Goal: Navigation & Orientation: Find specific page/section

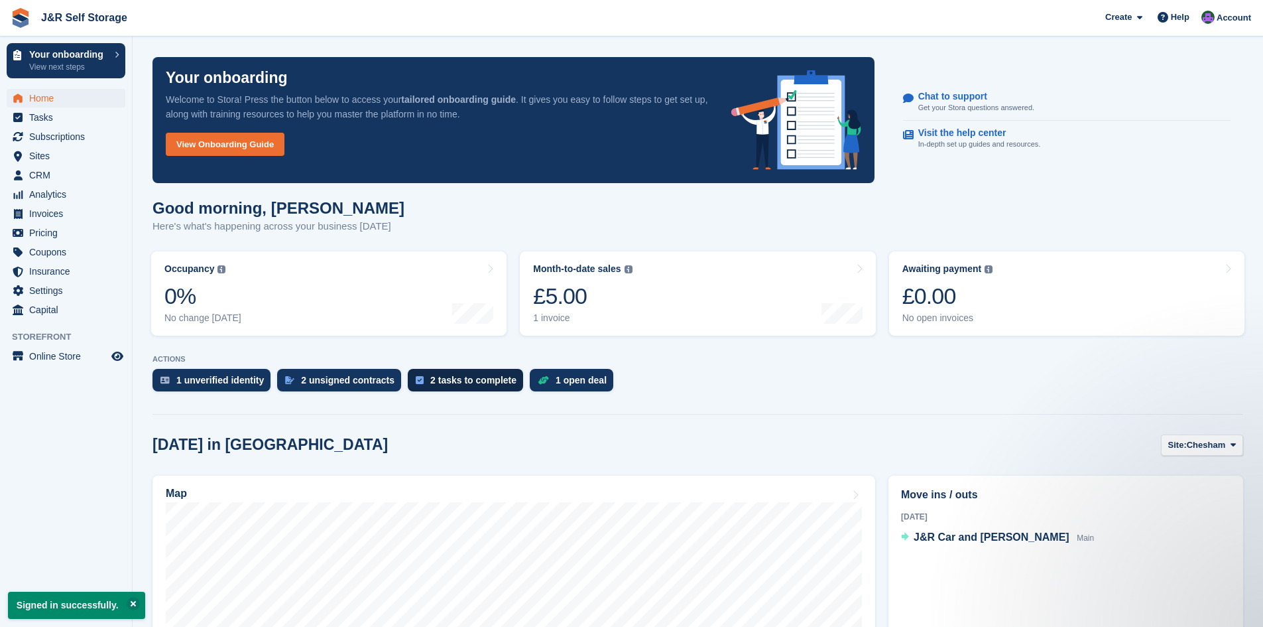
click at [440, 381] on div "2 tasks to complete" at bounding box center [473, 380] width 86 height 11
click at [324, 378] on div "2 unsigned contracts" at bounding box center [348, 380] width 94 height 11
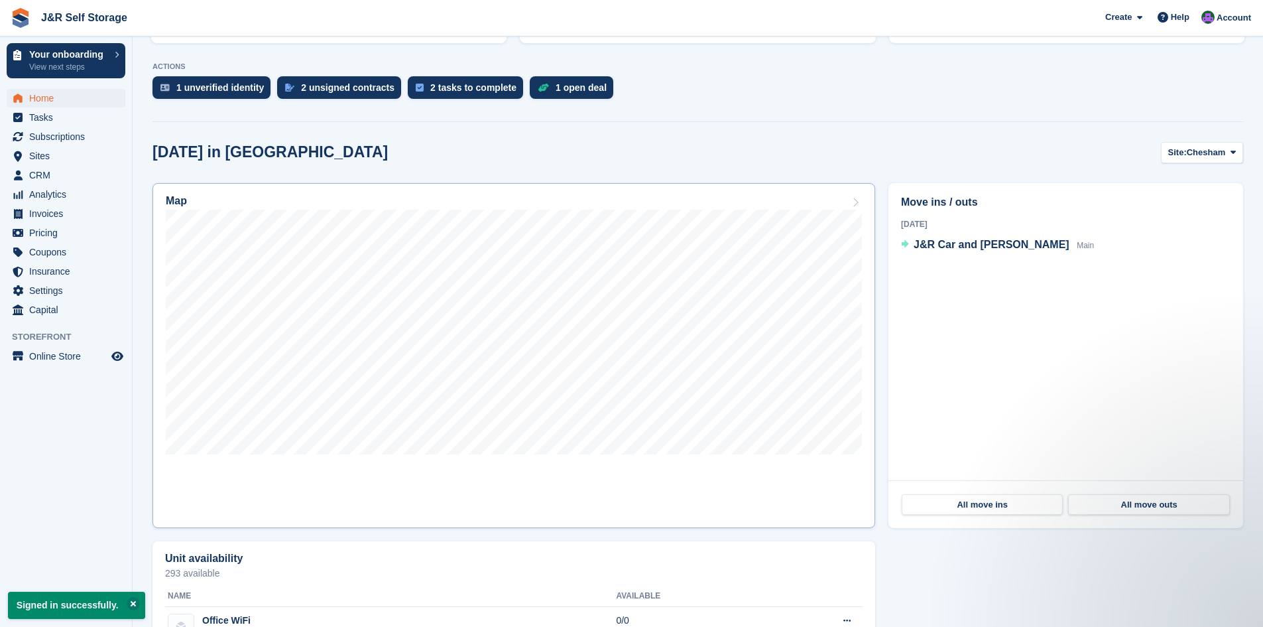
scroll to position [273, 0]
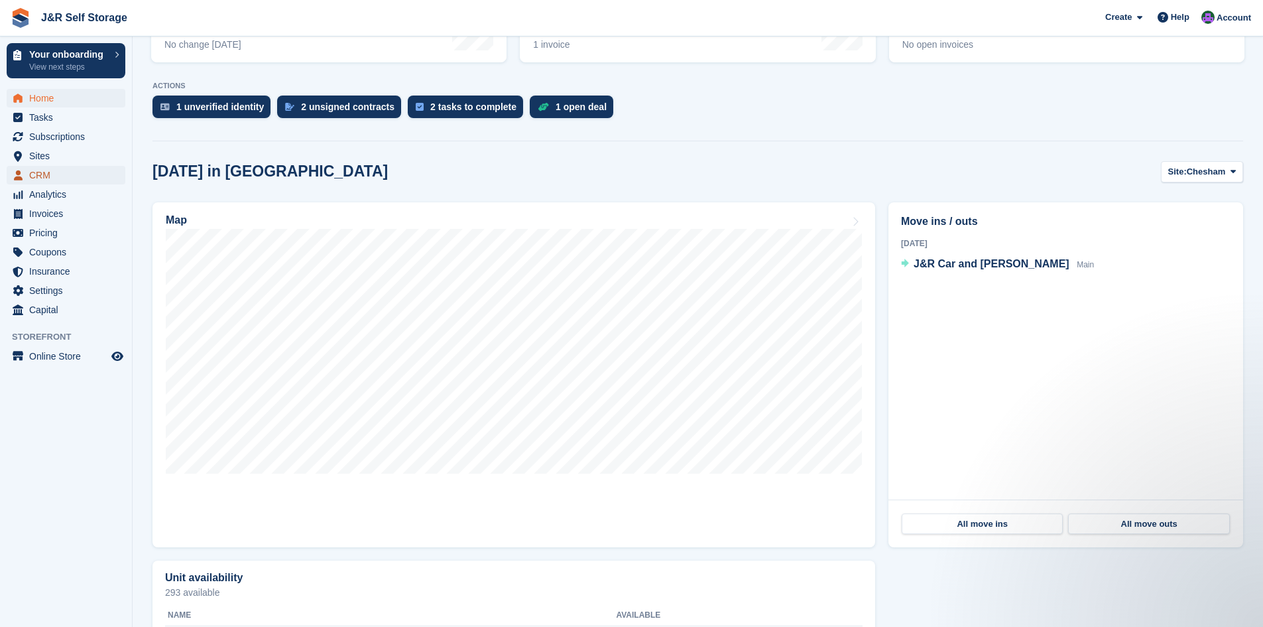
click at [33, 170] on span "CRM" at bounding box center [69, 175] width 80 height 19
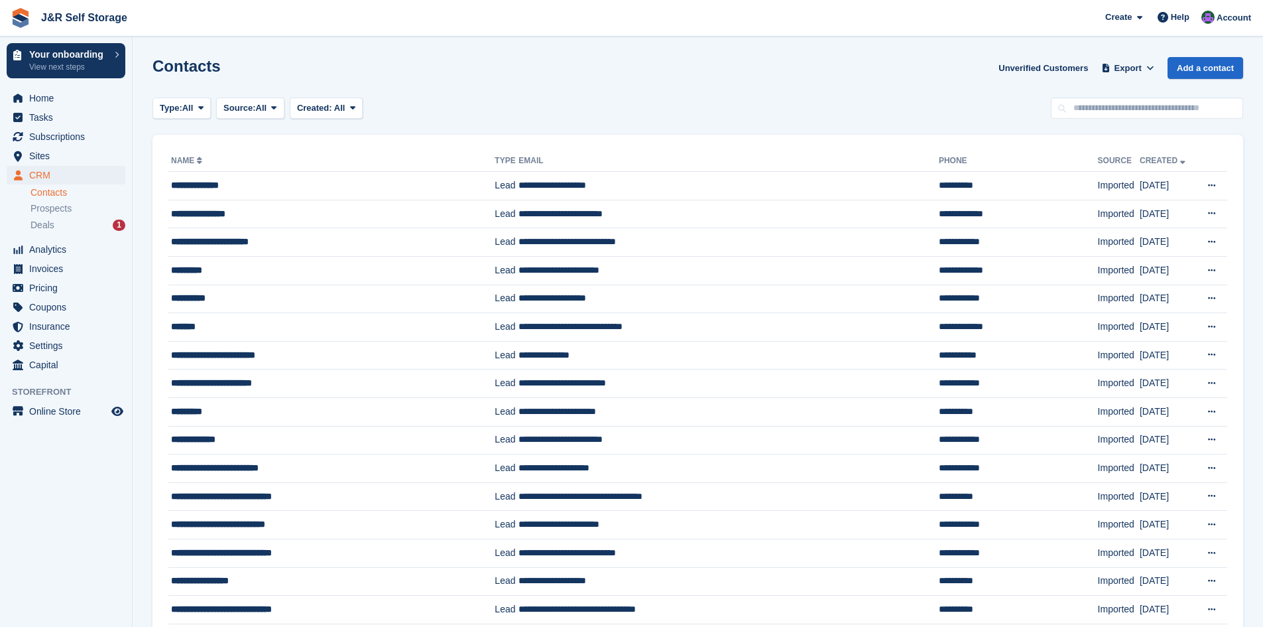
click at [54, 193] on link "Contacts" at bounding box center [78, 192] width 95 height 13
click at [198, 160] on link "Name" at bounding box center [188, 160] width 34 height 9
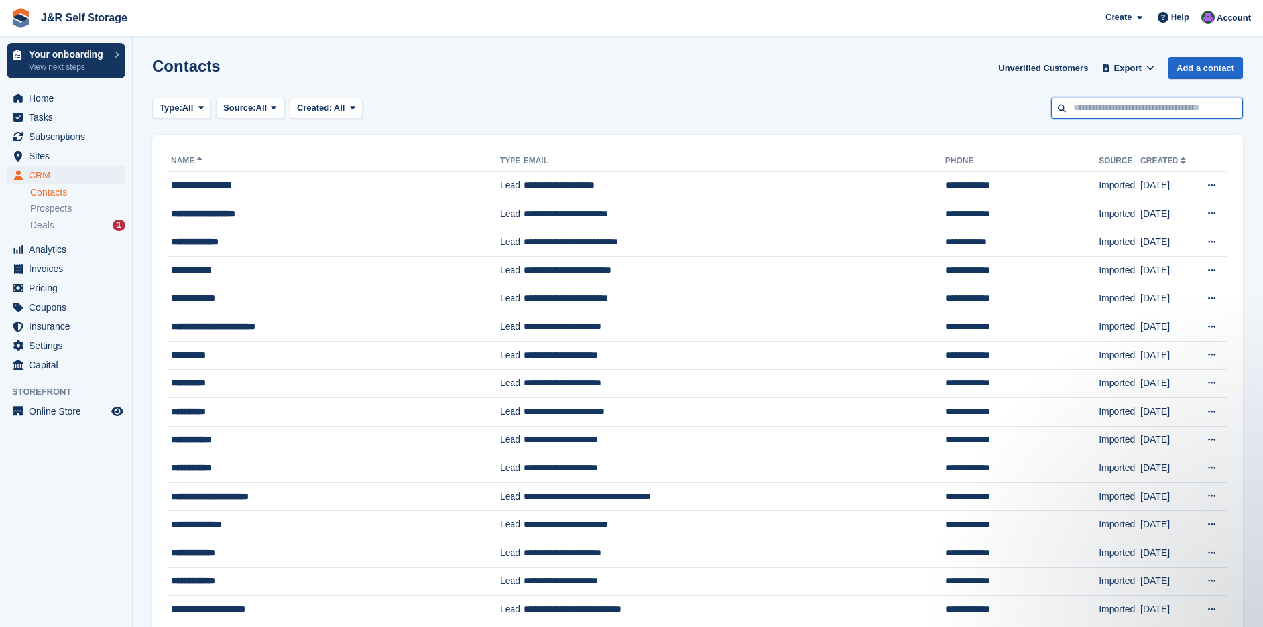
click at [1104, 113] on input "text" at bounding box center [1147, 108] width 192 height 22
type input "**"
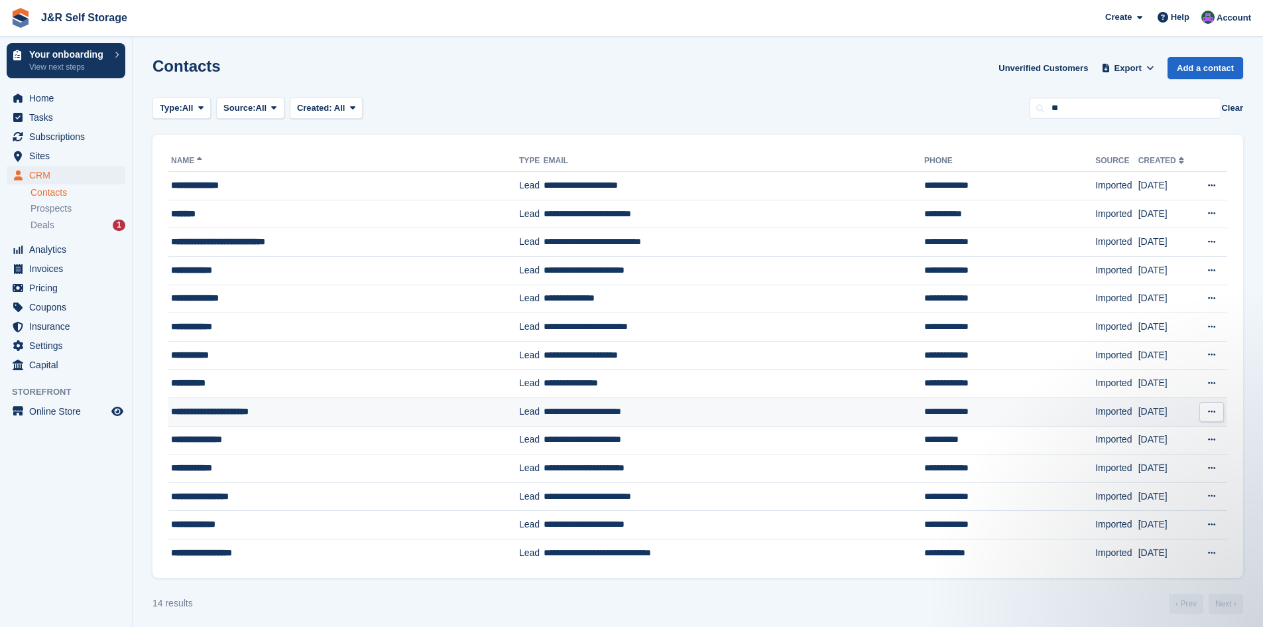
click at [286, 416] on div "**********" at bounding box center [320, 412] width 298 height 14
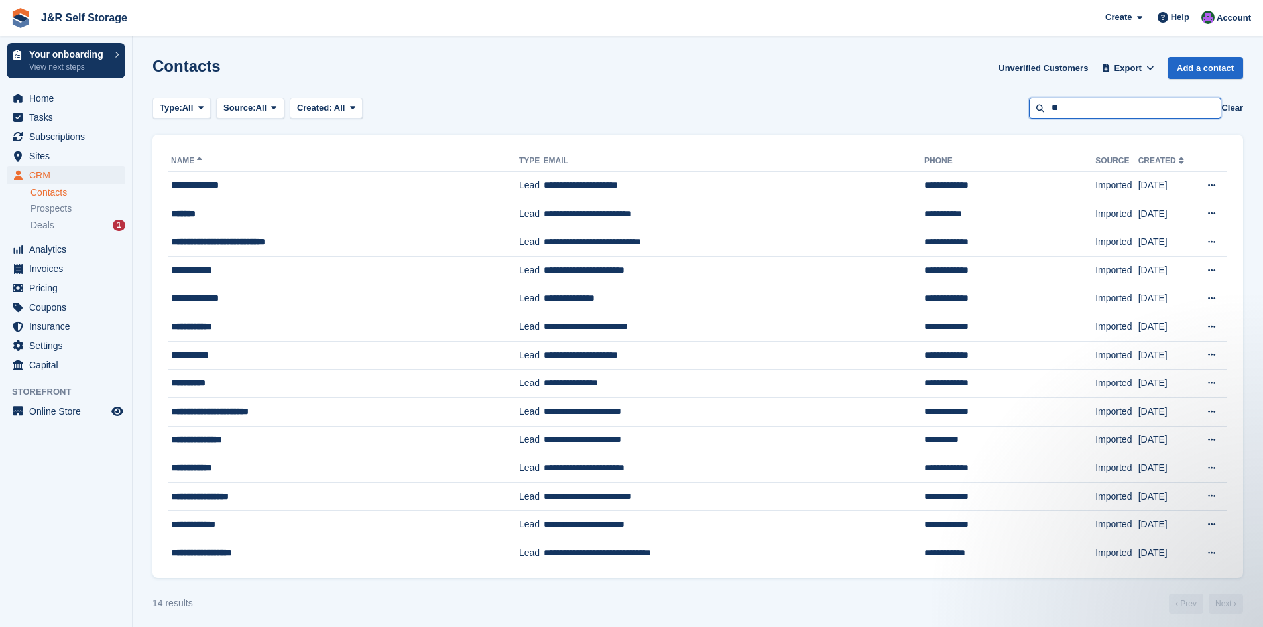
drag, startPoint x: 1069, startPoint y: 114, endPoint x: 1034, endPoint y: 107, distance: 35.8
click at [1034, 107] on input "**" at bounding box center [1125, 108] width 192 height 22
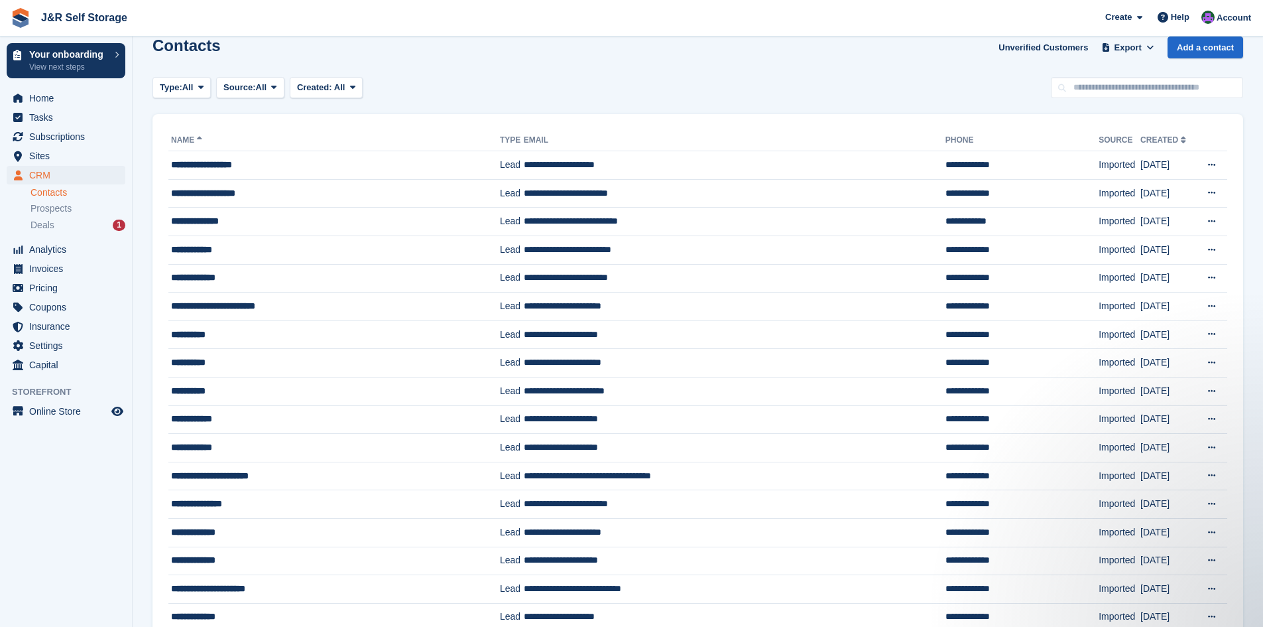
scroll to position [19, 0]
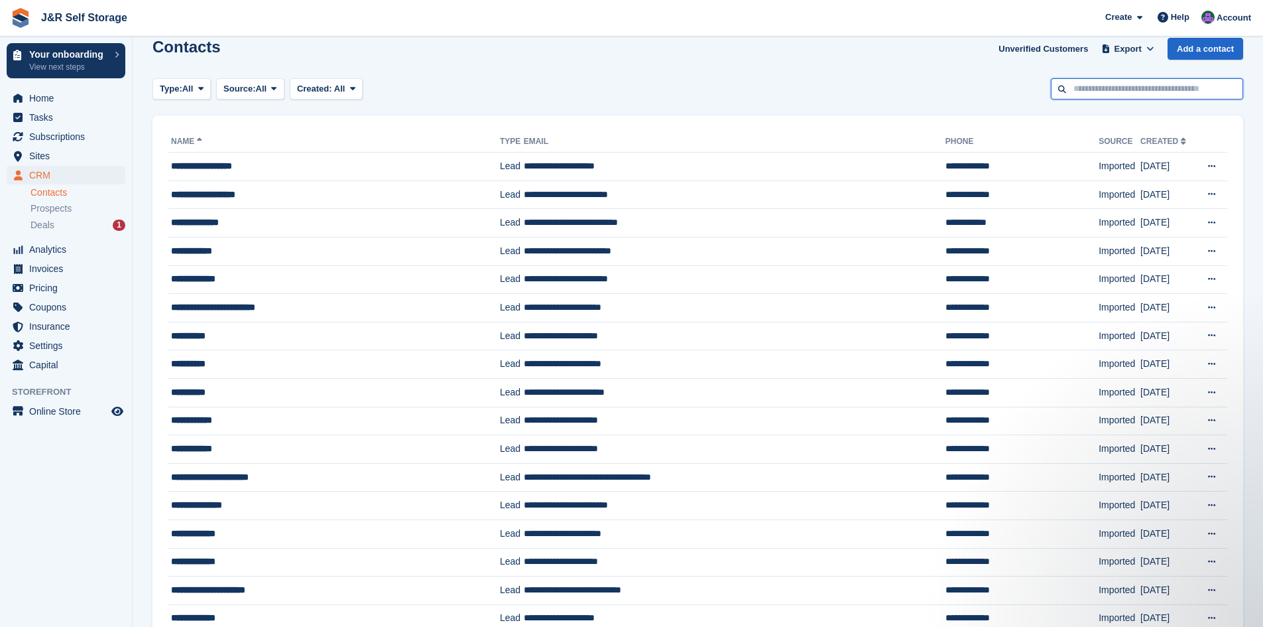
click at [1103, 85] on input "text" at bounding box center [1147, 89] width 192 height 22
type input "****"
click at [351, 88] on icon at bounding box center [352, 88] width 5 height 9
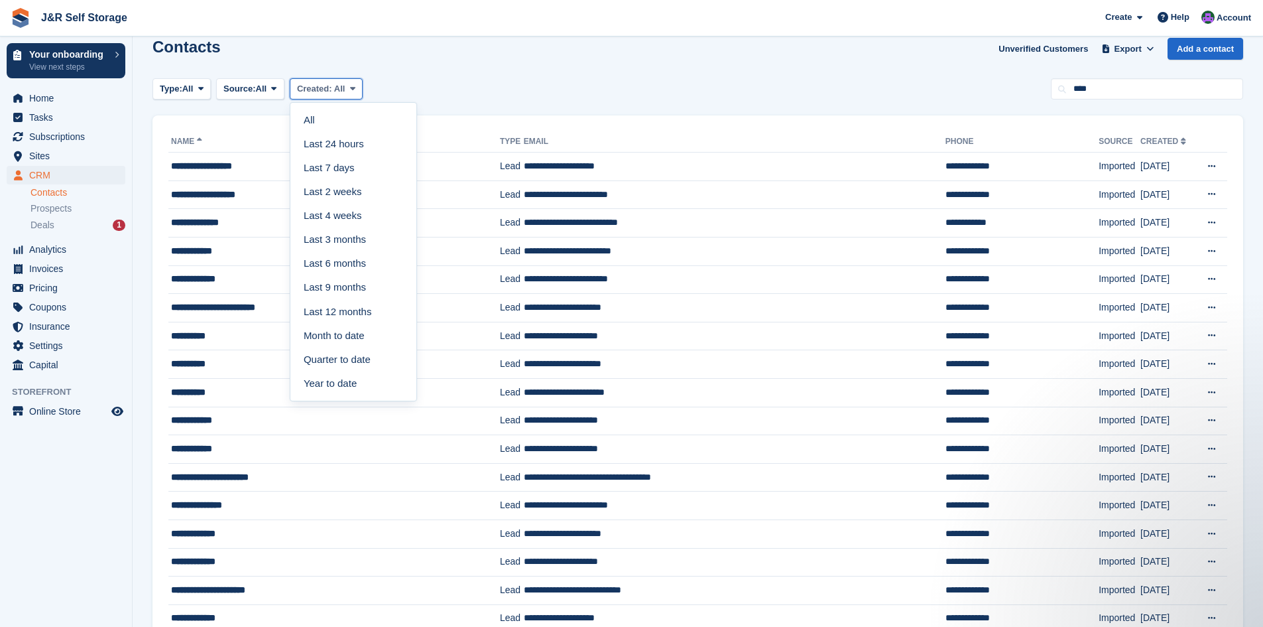
click at [351, 88] on icon at bounding box center [352, 88] width 5 height 9
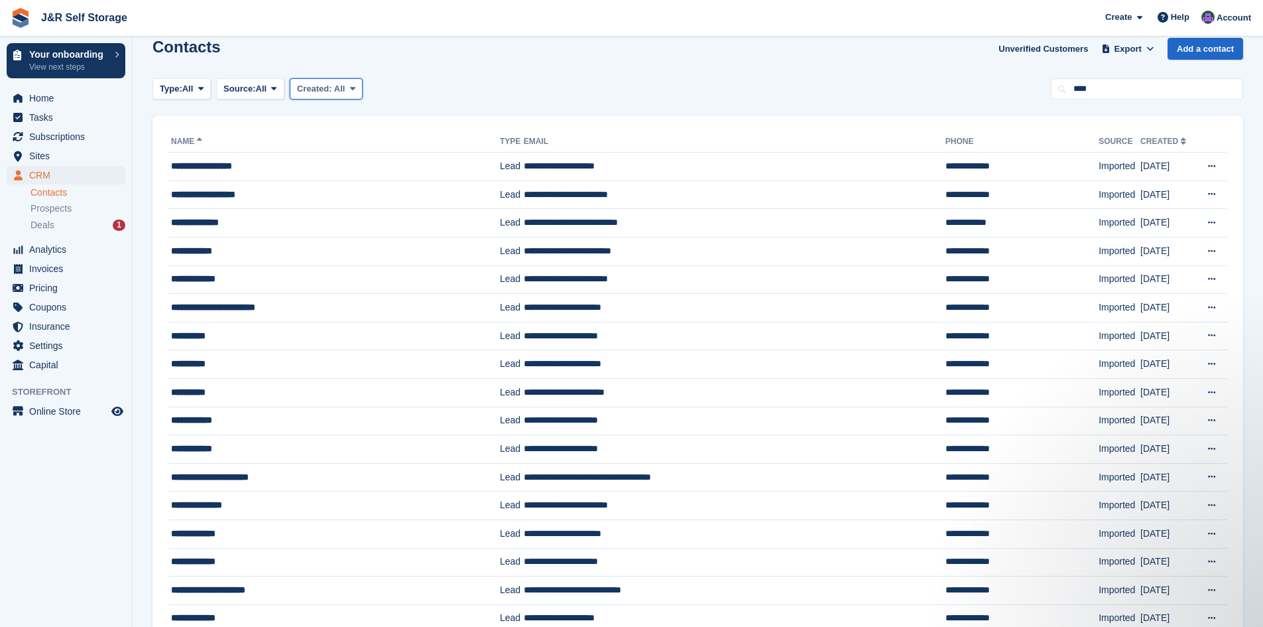
click at [351, 88] on icon at bounding box center [352, 88] width 5 height 9
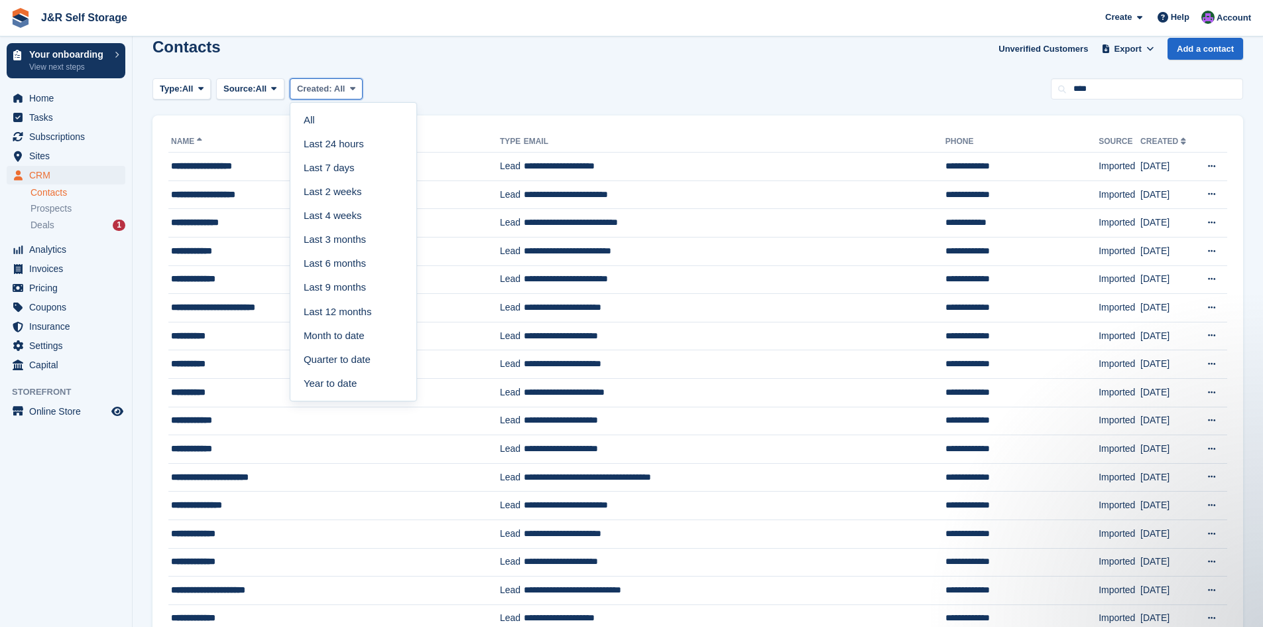
click at [351, 88] on icon at bounding box center [352, 88] width 5 height 9
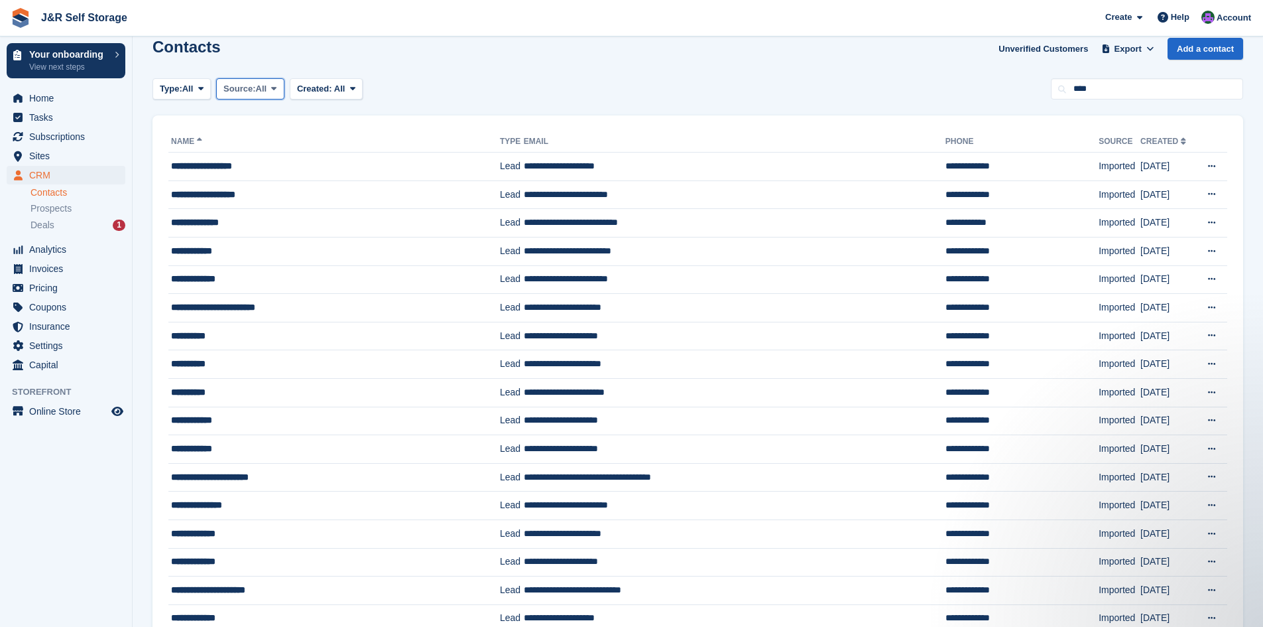
click at [255, 88] on span "Source:" at bounding box center [240, 88] width 32 height 13
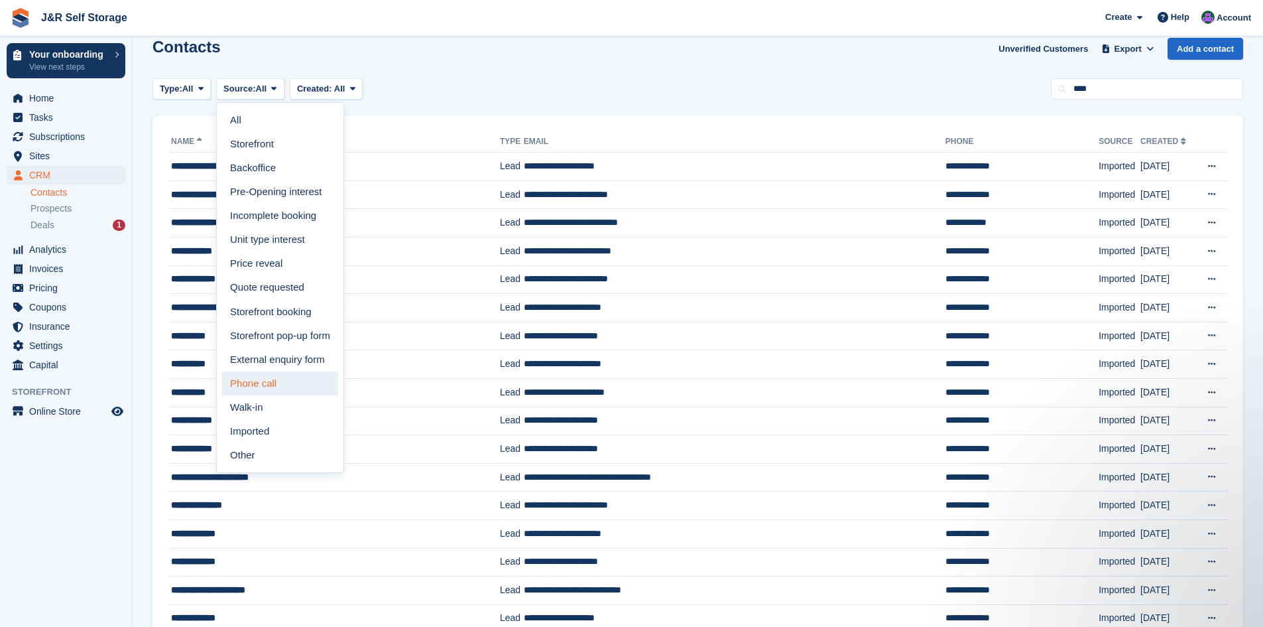
click at [279, 388] on link "Phone call" at bounding box center [280, 383] width 116 height 24
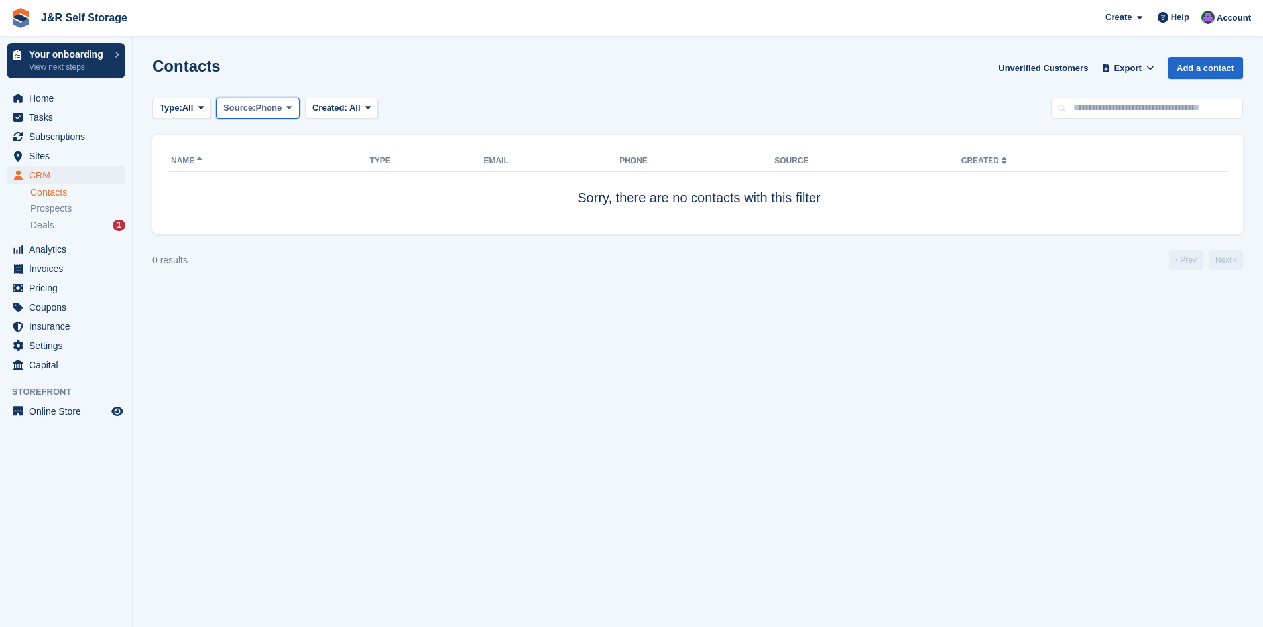
click at [244, 109] on span "Source:" at bounding box center [240, 107] width 32 height 13
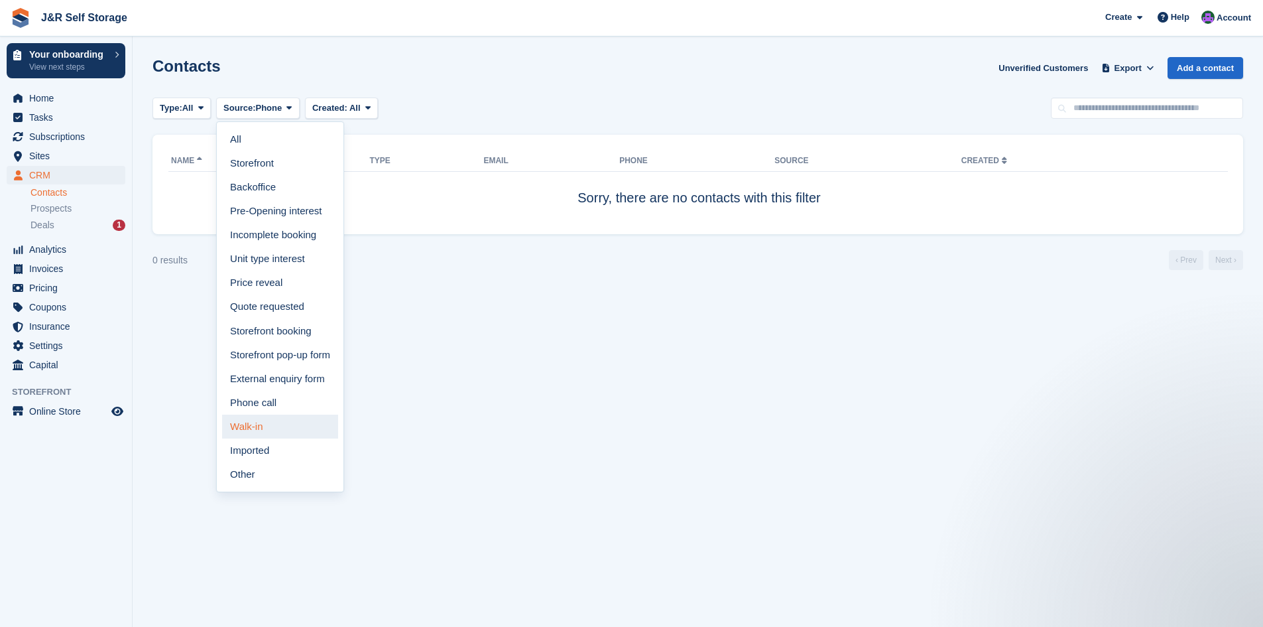
click at [261, 423] on link "Walk-in" at bounding box center [280, 427] width 116 height 24
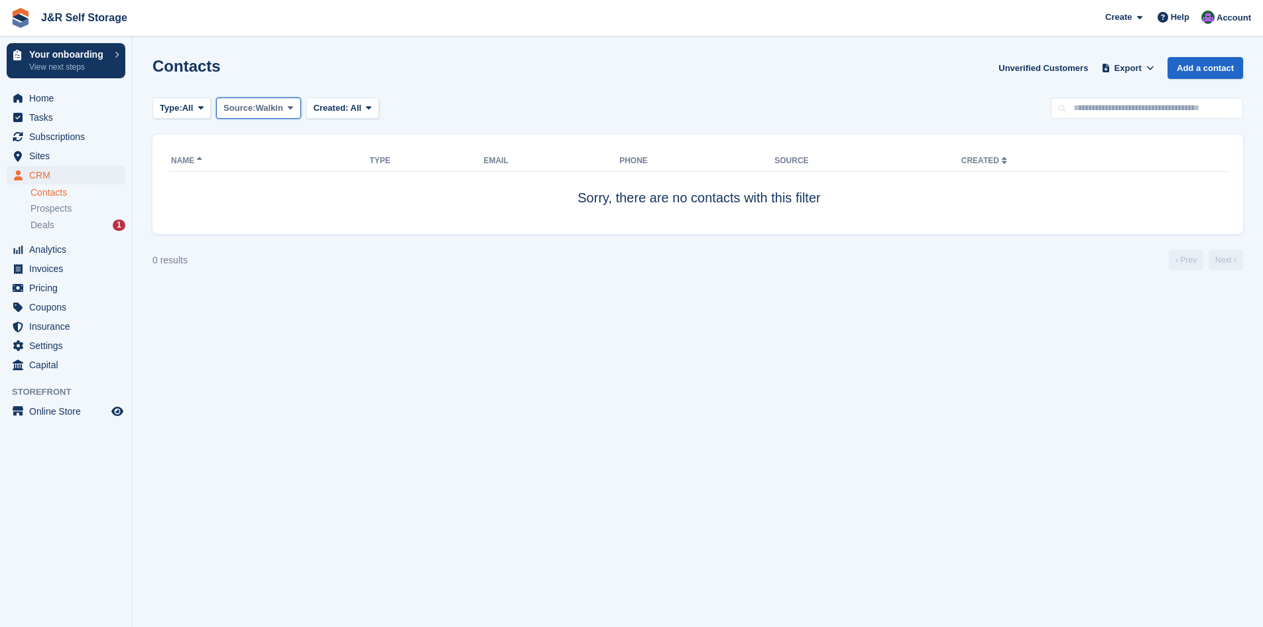
click at [247, 107] on span "Source:" at bounding box center [240, 107] width 32 height 13
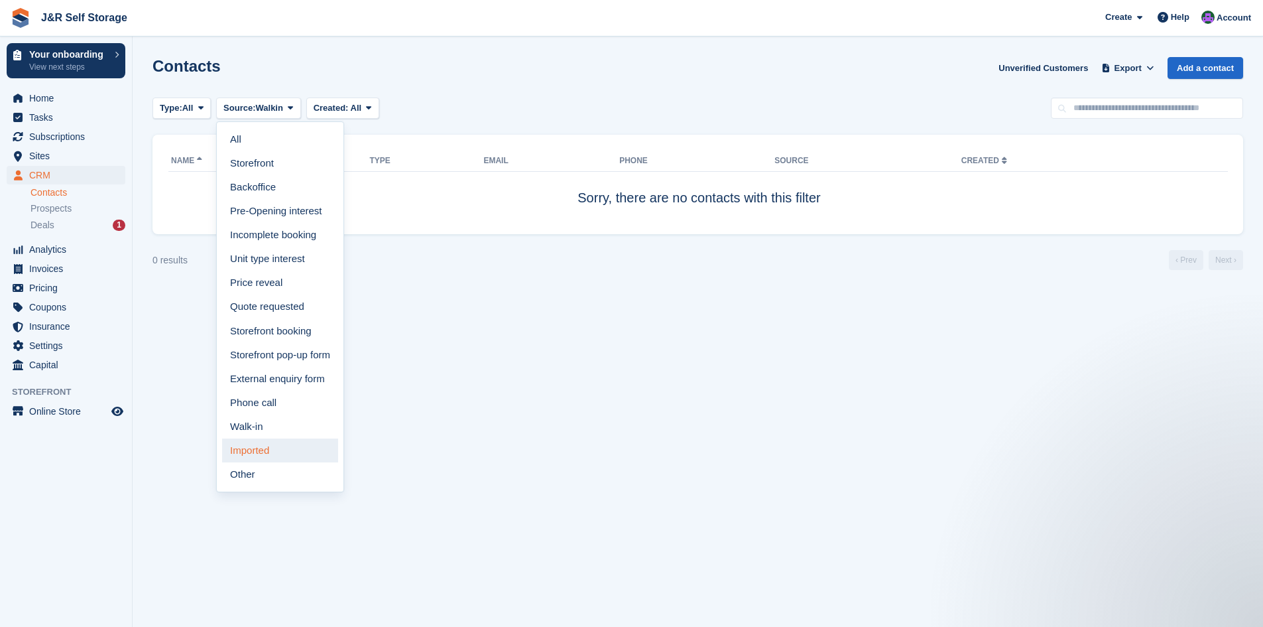
click at [289, 454] on link "Imported" at bounding box center [280, 450] width 116 height 24
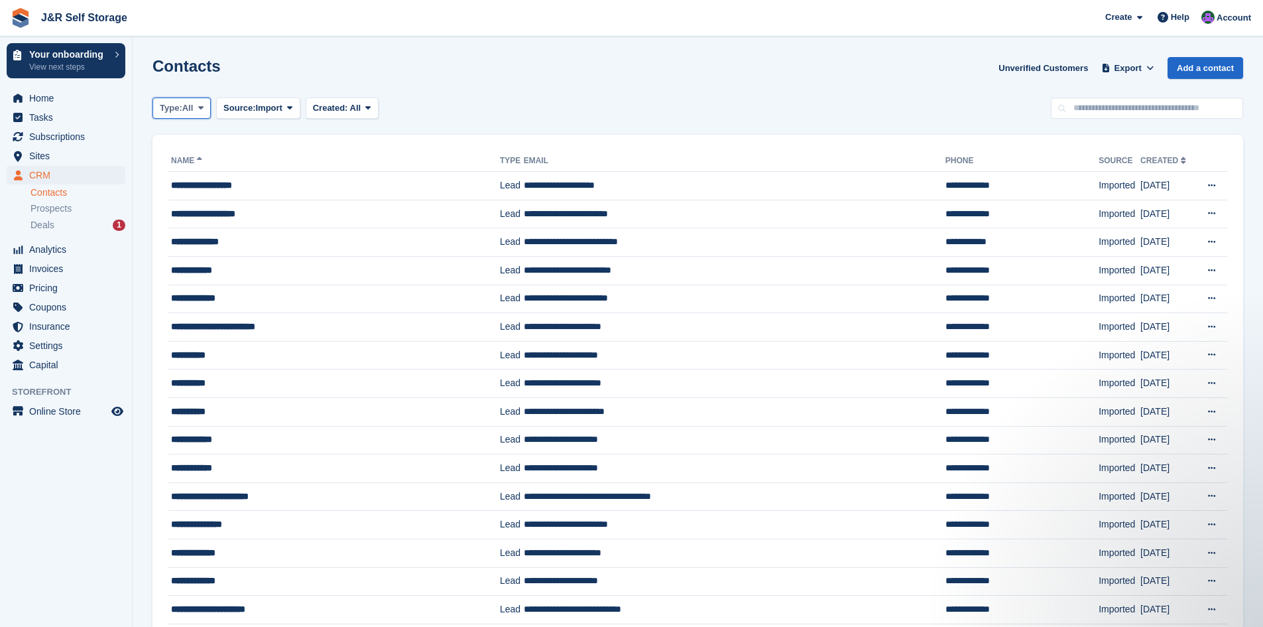
click at [186, 111] on span "All" at bounding box center [187, 107] width 11 height 13
click at [196, 186] on link "Customer" at bounding box center [216, 187] width 115 height 24
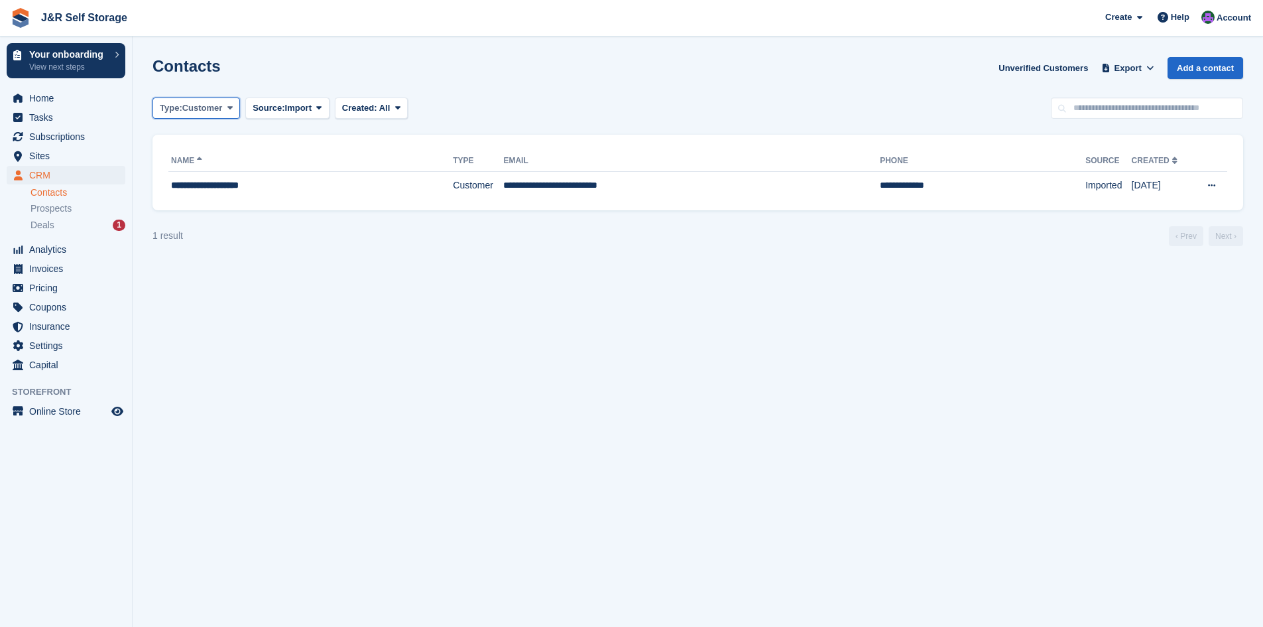
click at [200, 109] on span "Customer" at bounding box center [202, 107] width 40 height 13
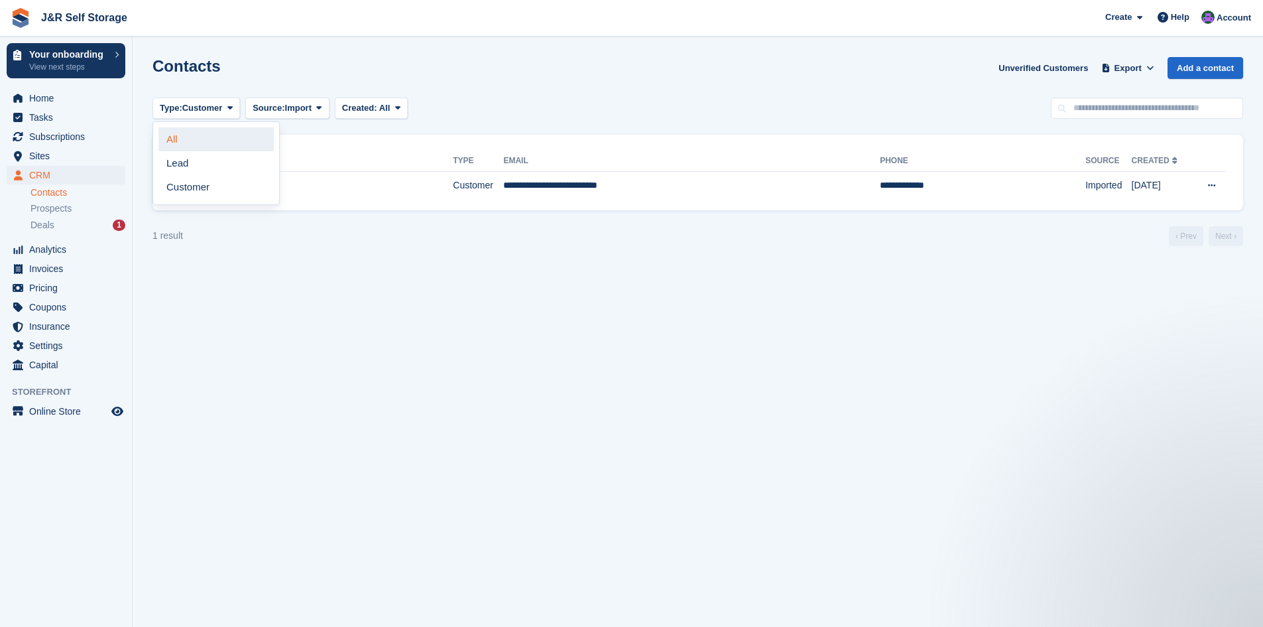
click at [191, 137] on link "All" at bounding box center [216, 139] width 115 height 24
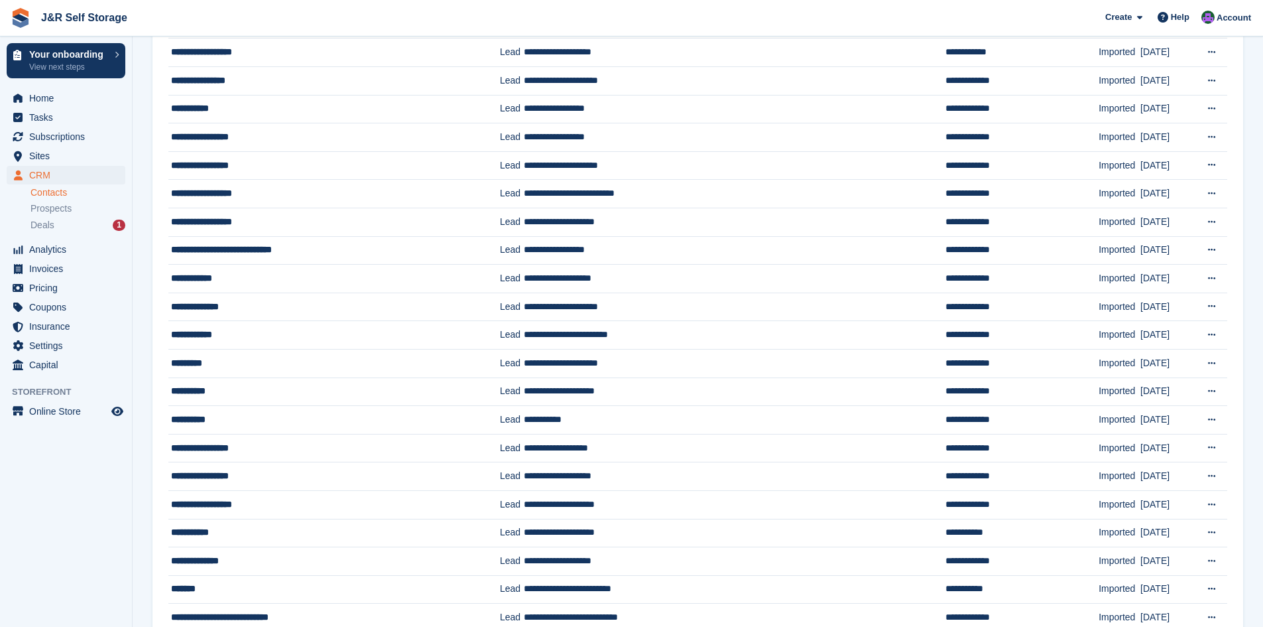
scroll to position [1023, 0]
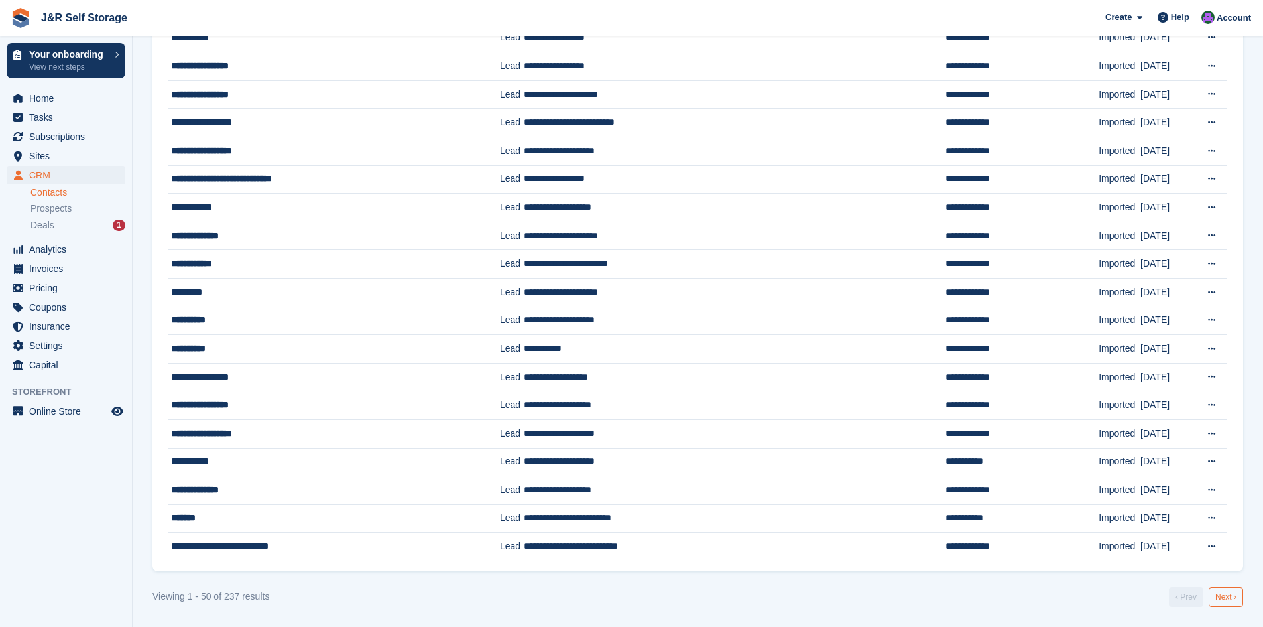
click at [1230, 596] on link "Next ›" at bounding box center [1226, 597] width 34 height 20
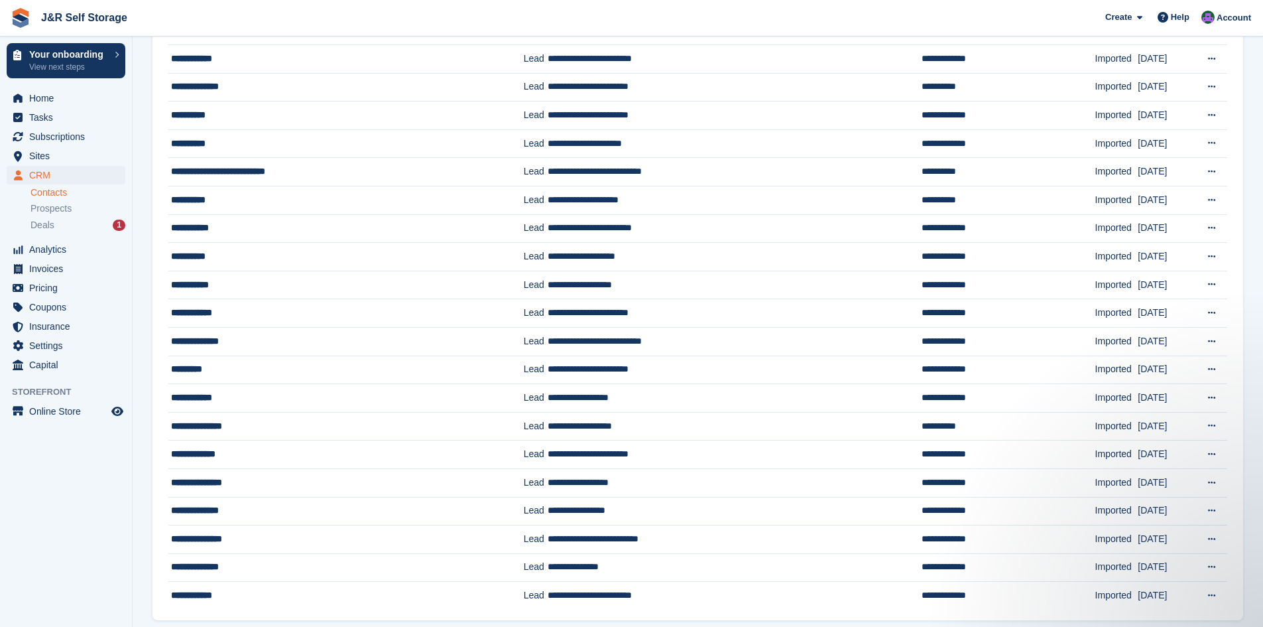
scroll to position [1023, 0]
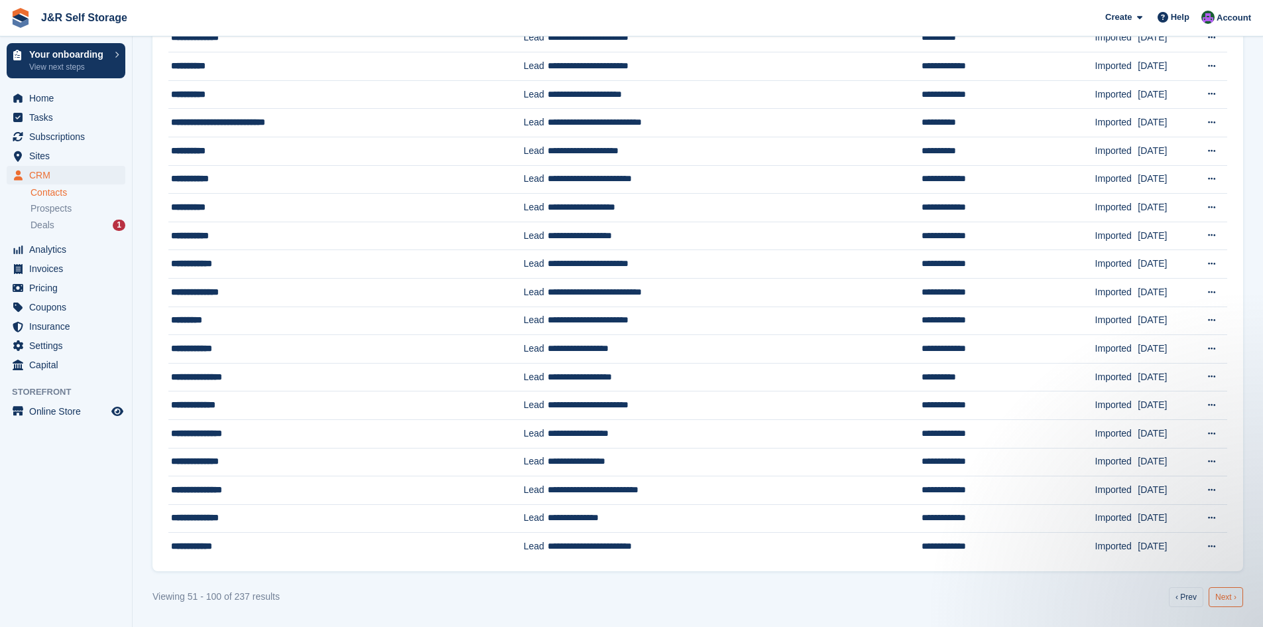
click at [1221, 598] on link "Next ›" at bounding box center [1226, 597] width 34 height 20
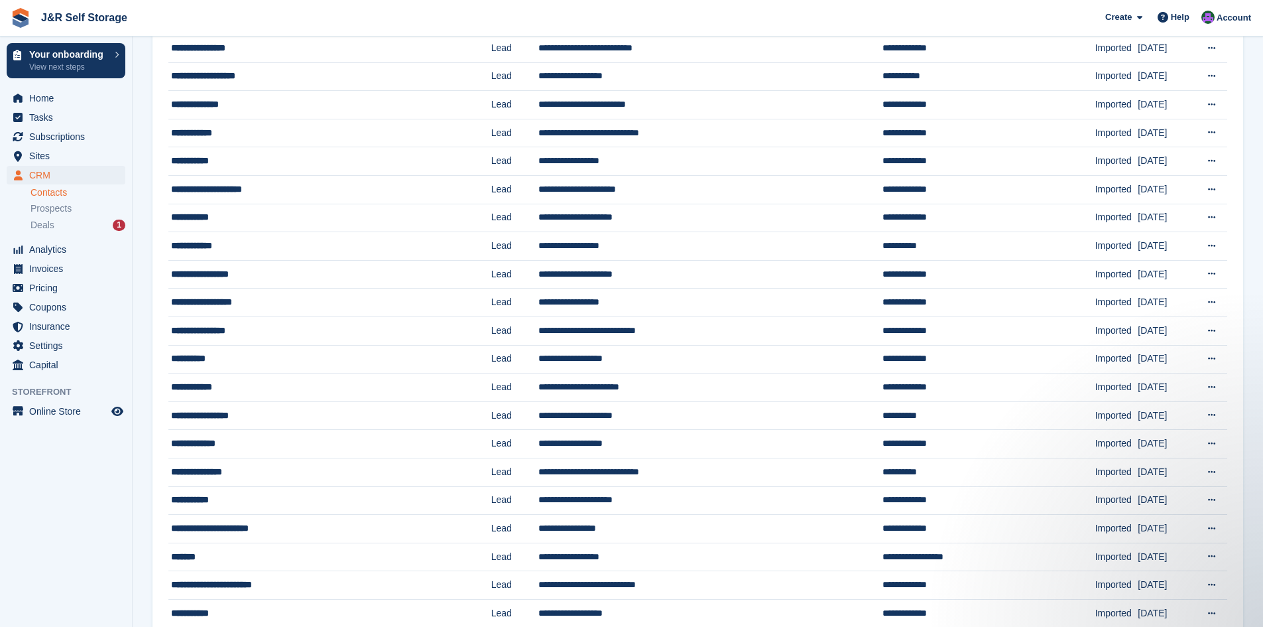
scroll to position [1023, 0]
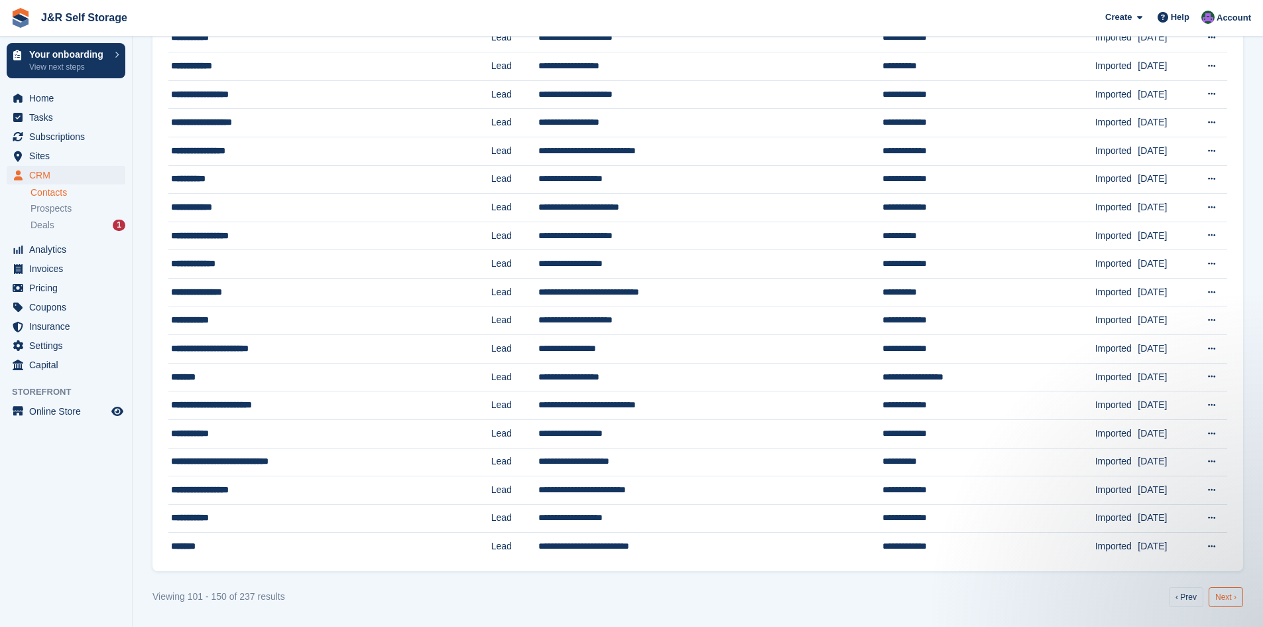
click at [1218, 597] on link "Next ›" at bounding box center [1226, 597] width 34 height 20
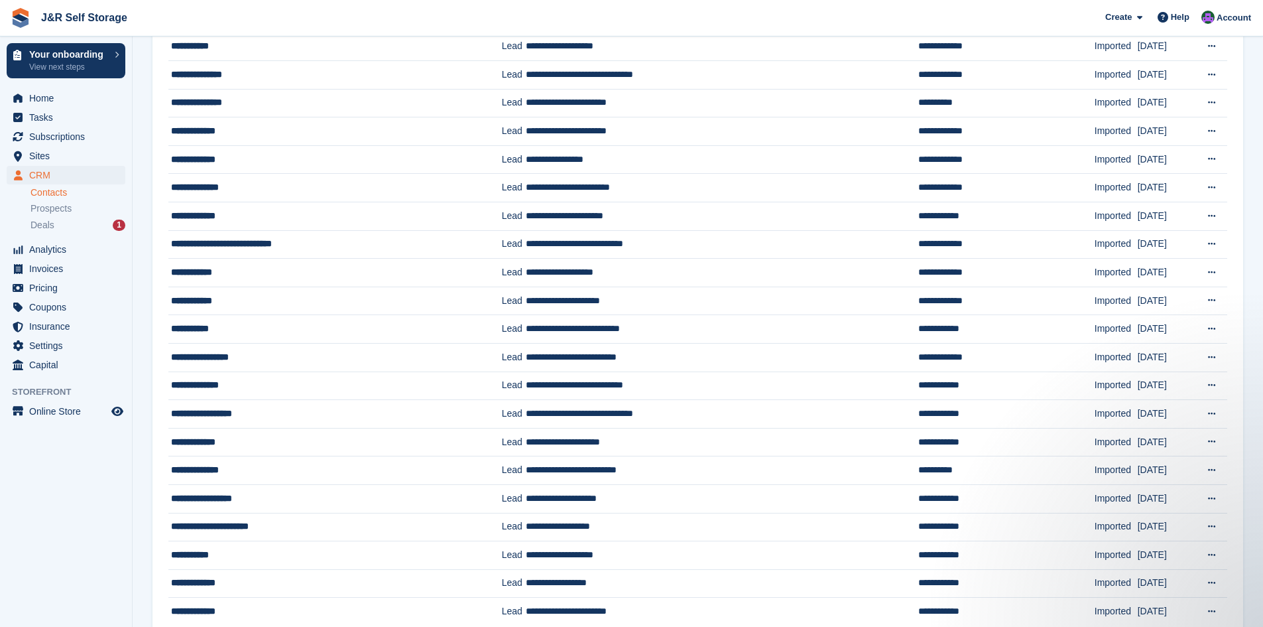
scroll to position [1023, 0]
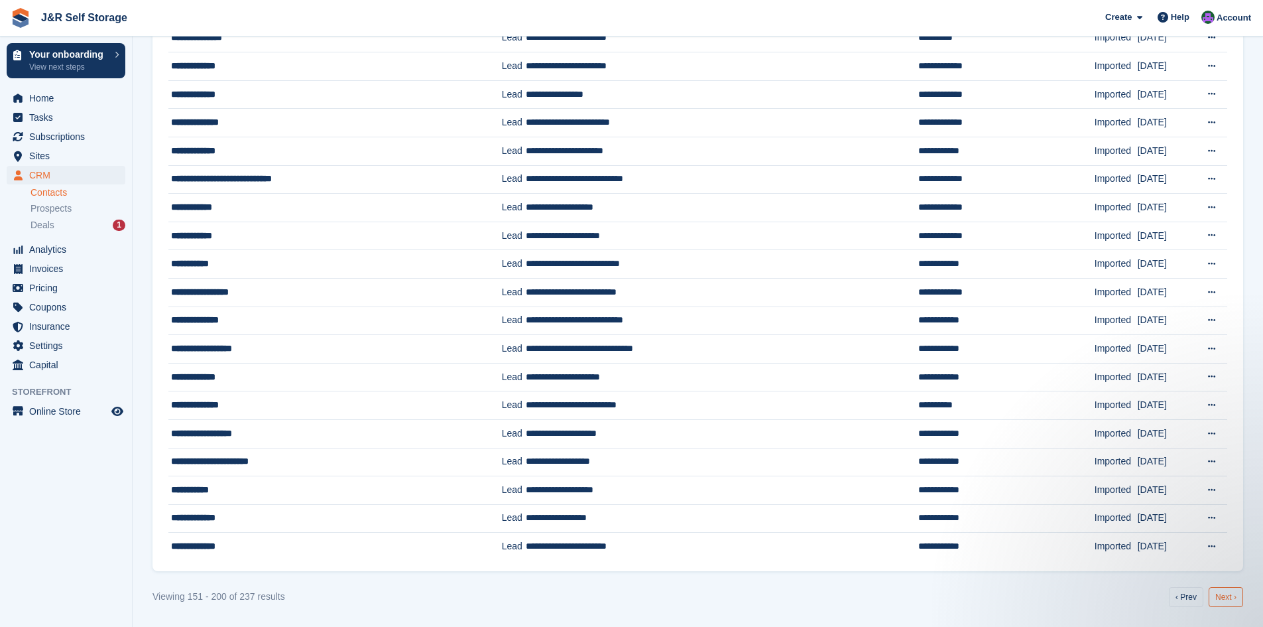
click at [1228, 598] on link "Next ›" at bounding box center [1226, 597] width 34 height 20
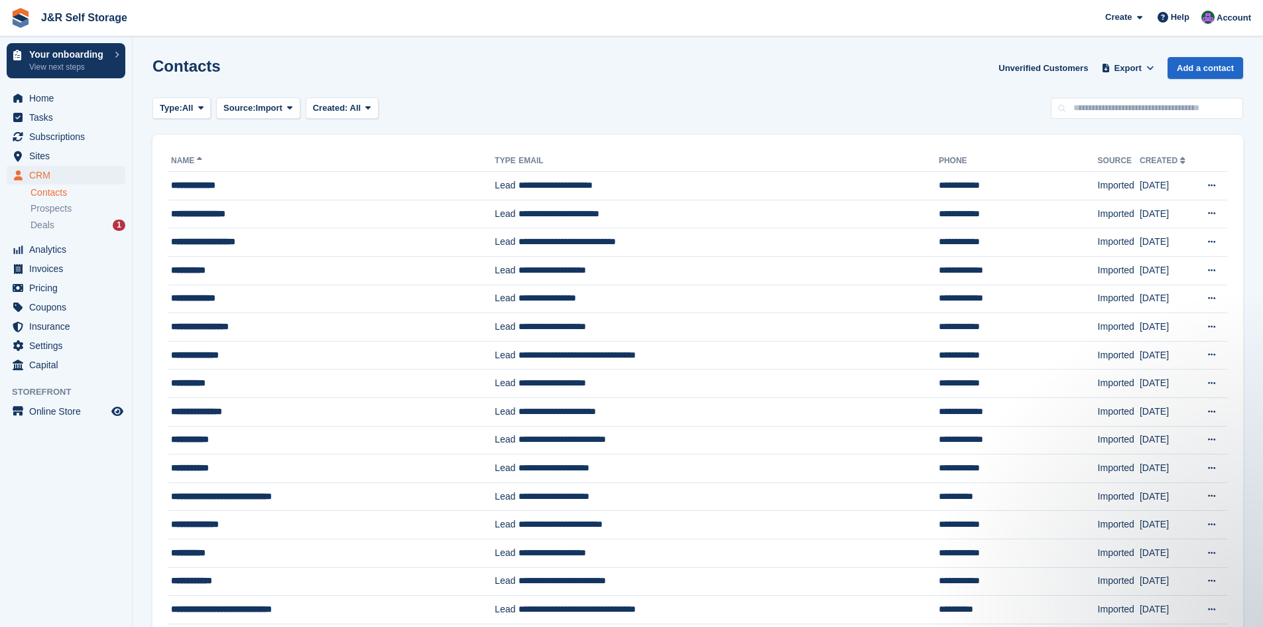
click at [991, 105] on div "Type: All All Lead Customer Source: Import All Storefront Backoffice Pre-Openin…" at bounding box center [698, 108] width 1091 height 22
drag, startPoint x: 1265, startPoint y: 100, endPoint x: 935, endPoint y: 111, distance: 330.5
click at [935, 111] on div "Type: All All Lead Customer Source: Import All Storefront Backoffice Pre-Openin…" at bounding box center [698, 108] width 1091 height 22
drag, startPoint x: 927, startPoint y: 112, endPoint x: 367, endPoint y: 69, distance: 561.4
click at [367, 69] on div "Contacts Unverified Customers Export Export Contacts Export a CSV of all Contac…" at bounding box center [698, 76] width 1091 height 38
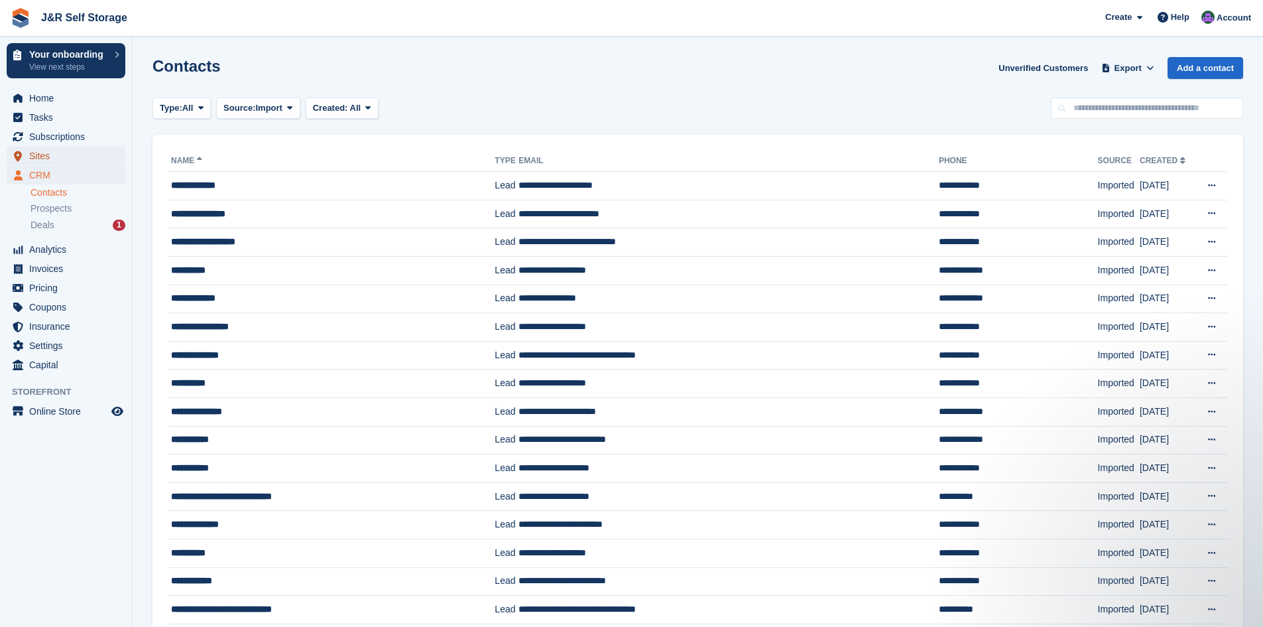
click at [38, 151] on span "Sites" at bounding box center [69, 156] width 80 height 19
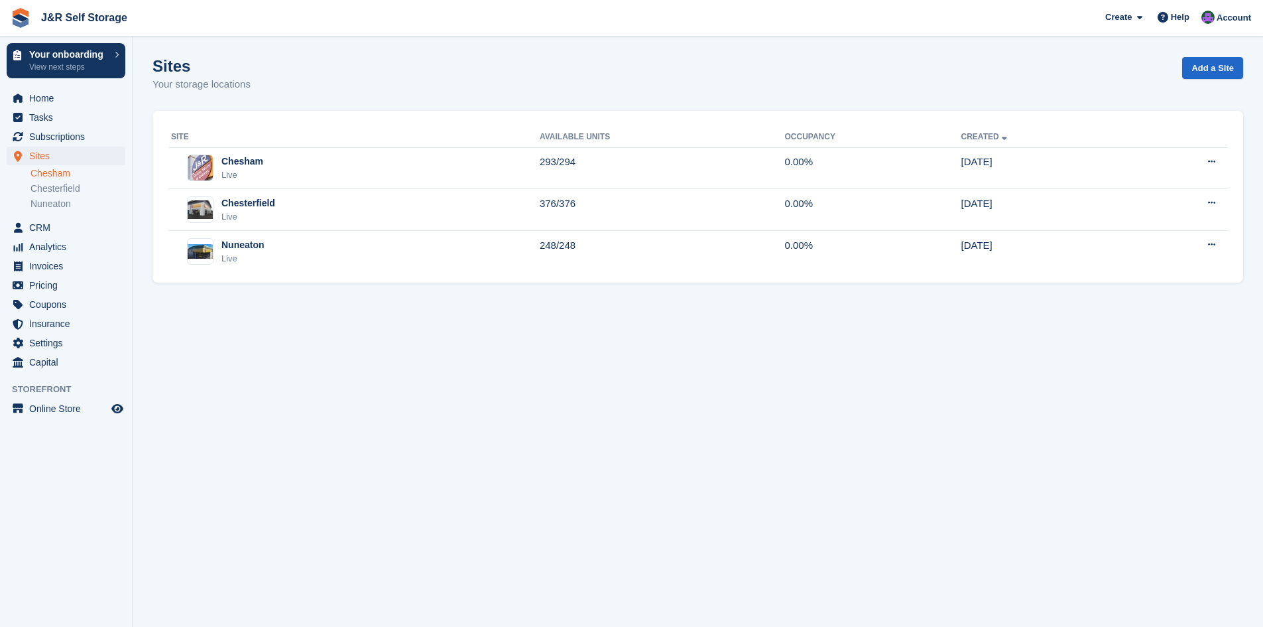
click at [57, 173] on link "Chesham" at bounding box center [78, 173] width 95 height 13
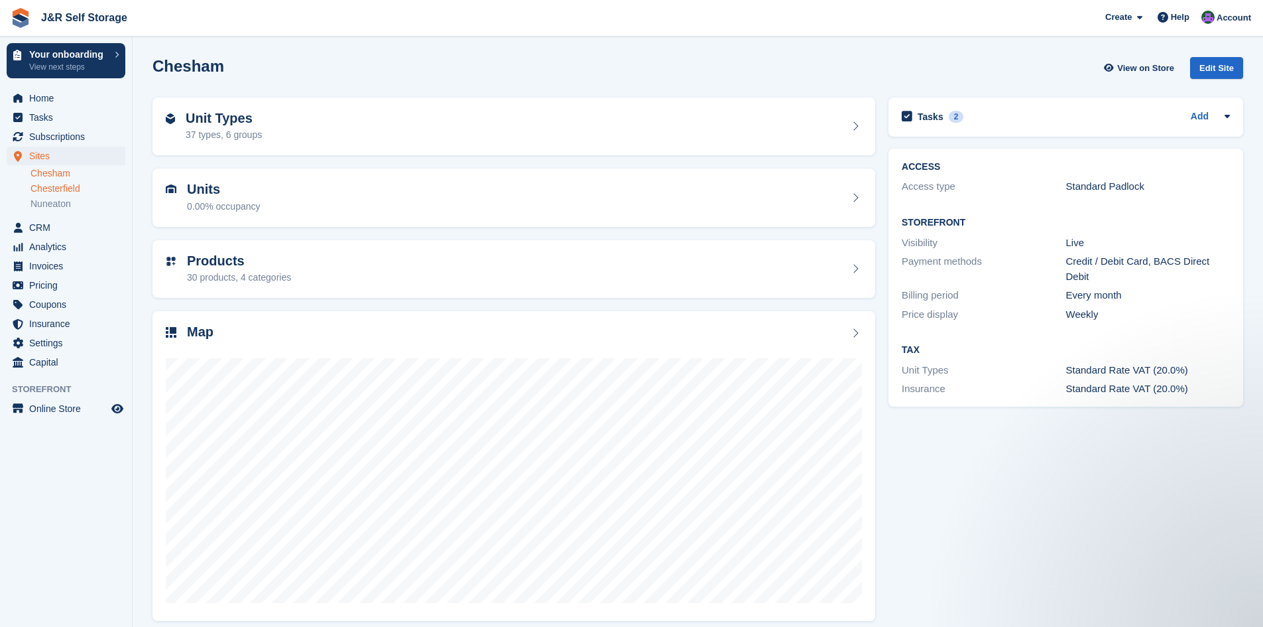
click at [70, 190] on link "Chesterfield" at bounding box center [78, 188] width 95 height 13
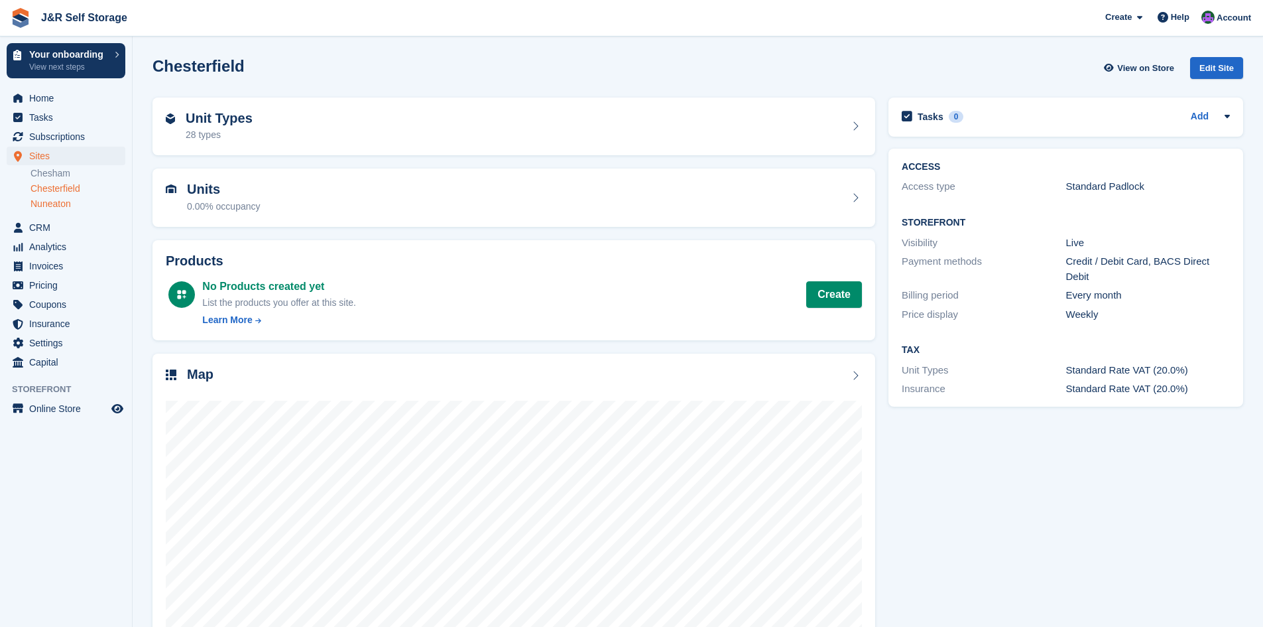
click at [60, 204] on link "Nuneaton" at bounding box center [78, 204] width 95 height 13
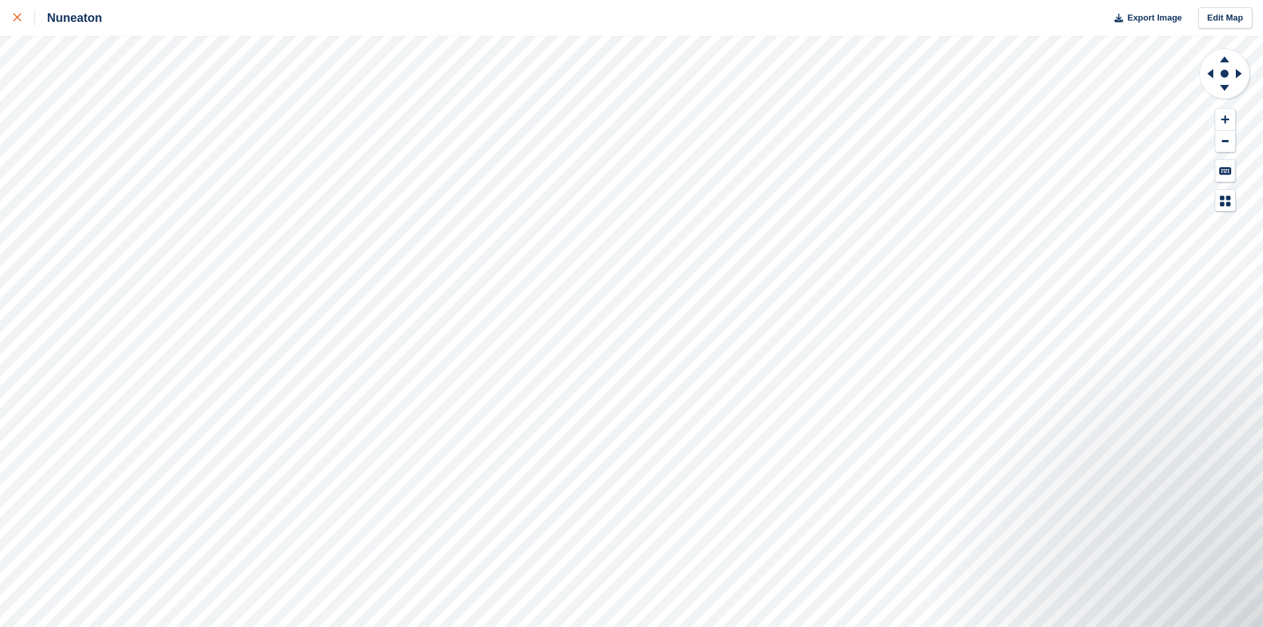
click at [25, 19] on div at bounding box center [24, 18] width 22 height 16
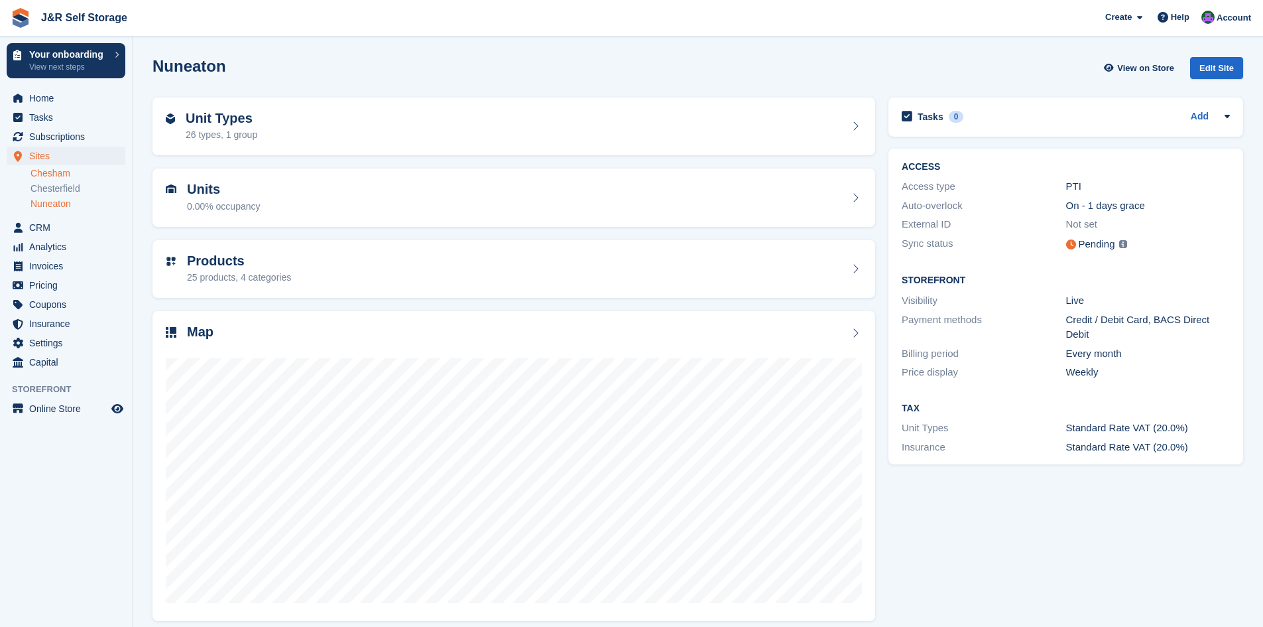
click at [52, 179] on link "Chesham" at bounding box center [78, 173] width 95 height 13
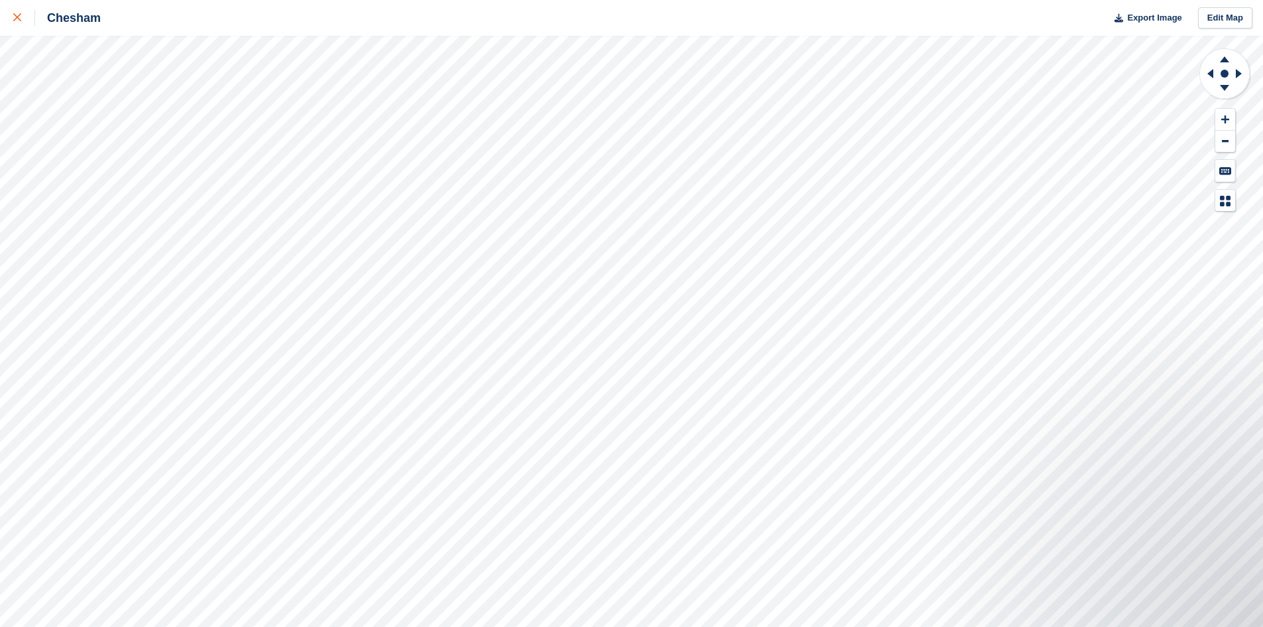
click at [14, 15] on icon at bounding box center [17, 17] width 8 height 8
